Goal: Transaction & Acquisition: Purchase product/service

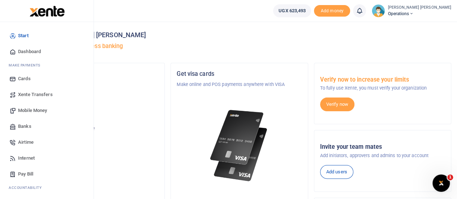
click at [33, 111] on span "Mobile Money" at bounding box center [32, 110] width 29 height 7
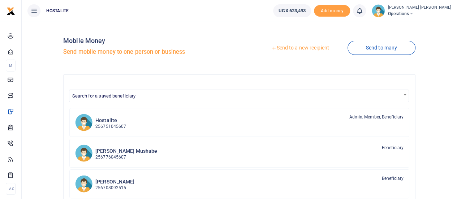
click at [292, 49] on link "Send to a new recipient" at bounding box center [300, 48] width 94 height 13
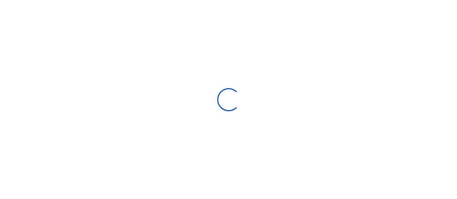
select select "Loading bundles"
select select
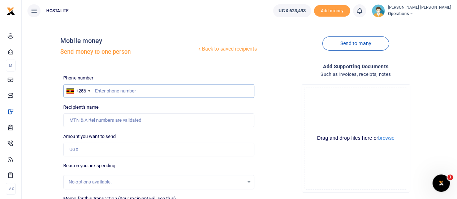
click at [143, 94] on input "text" at bounding box center [158, 91] width 191 height 14
type input "0704530575"
type input "160,000"
type input "[PERSON_NAME] Mushabe"
type input "160,000"
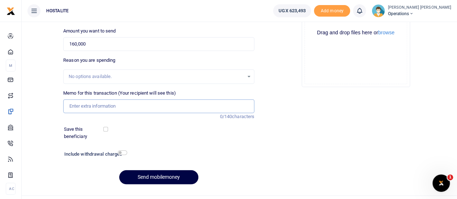
scroll to position [112, 0]
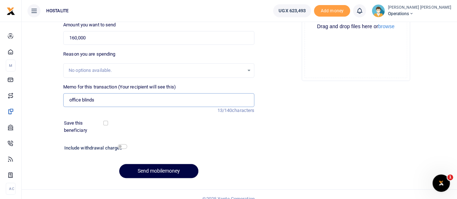
type input "office blinds"
click at [121, 146] on input "checkbox" at bounding box center [122, 146] width 9 height 5
checkbox input "true"
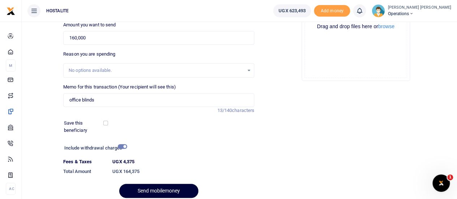
click at [152, 190] on button "Send mobilemoney" at bounding box center [158, 191] width 79 height 14
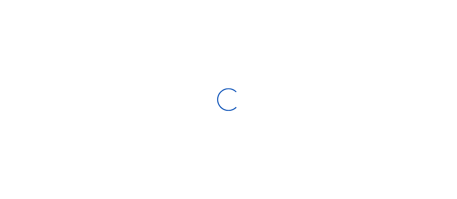
scroll to position [112, 0]
select select
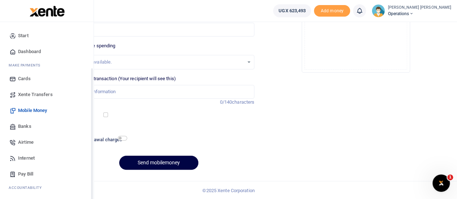
scroll to position [59, 0]
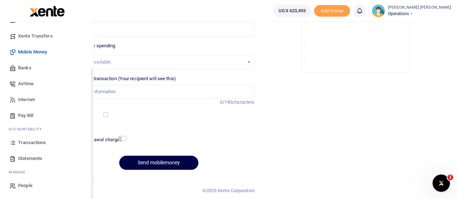
click at [91, 190] on div "Start Dashboard M ake Payments Cards Xente Transfers Mobile Money Banks Airtime…" at bounding box center [47, 82] width 94 height 236
click at [27, 141] on span "Transactions" at bounding box center [32, 142] width 28 height 7
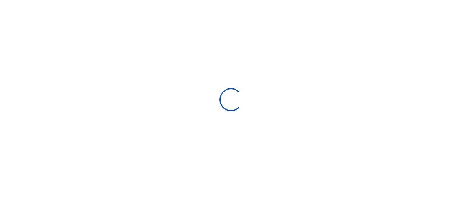
select select
type input "09/09/2025 - 10/08/2025"
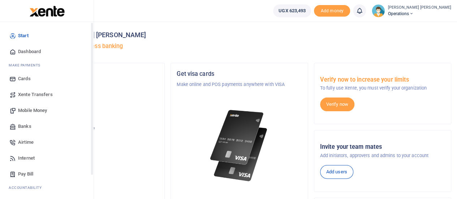
scroll to position [59, 0]
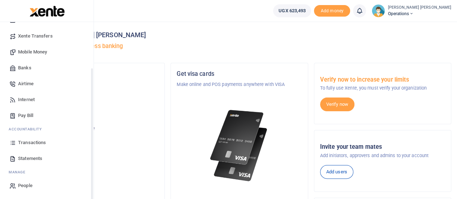
click at [92, 186] on div "Start Dashboard M ake Payments Cards Xente Transfers Mobile Money Banks Airtime…" at bounding box center [47, 82] width 94 height 236
click at [38, 141] on span "Transactions" at bounding box center [32, 142] width 28 height 7
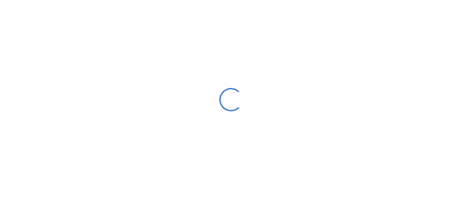
select select
type input "[DATE] - [DATE]"
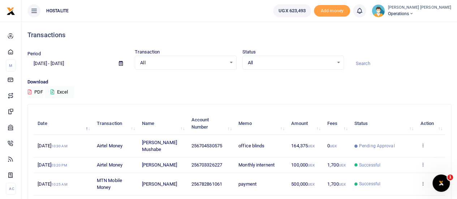
click at [374, 92] on div "Download PDF Excel" at bounding box center [239, 88] width 424 height 20
